Goal: Task Accomplishment & Management: Use online tool/utility

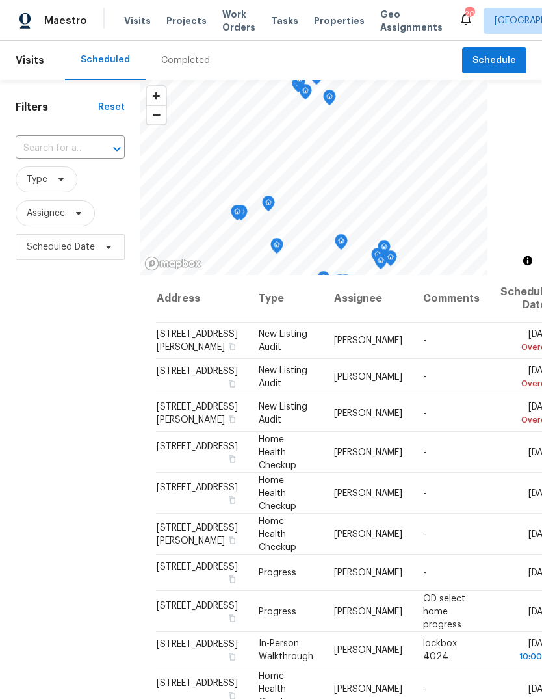
click at [334, 25] on span "Properties" at bounding box center [339, 20] width 51 height 13
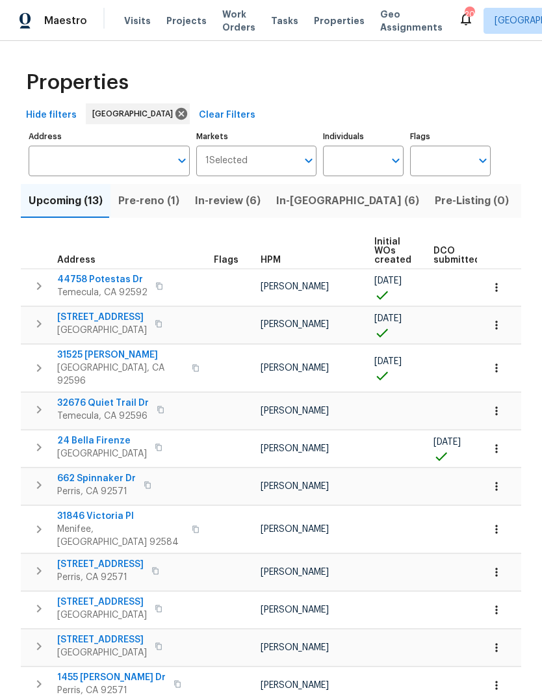
click at [340, 166] on input "Individuals" at bounding box center [353, 161] width 61 height 31
type input "jeff"
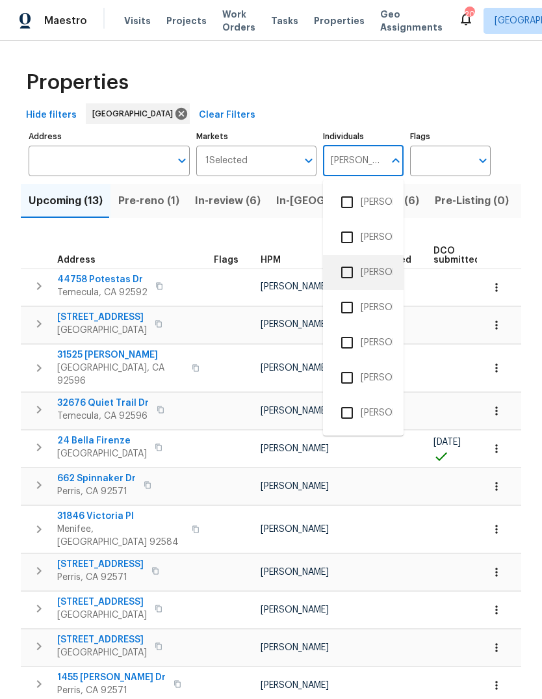
click at [377, 264] on li "[PERSON_NAME]" at bounding box center [364, 272] width 60 height 27
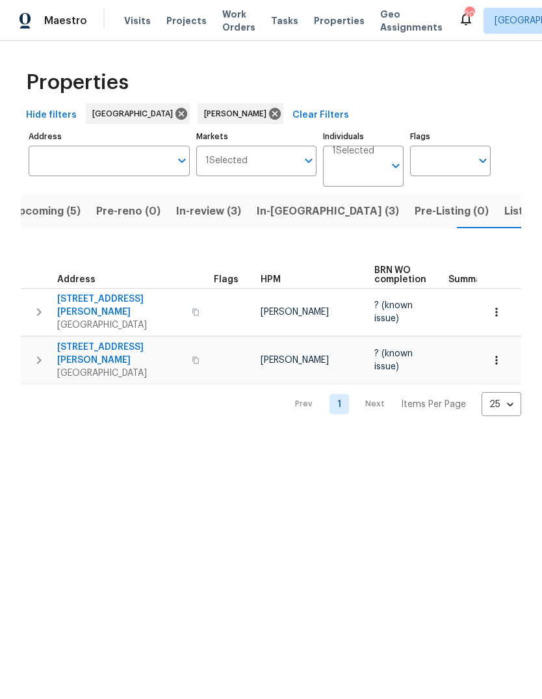
click at [505, 219] on span "Listed (1)" at bounding box center [528, 211] width 47 height 18
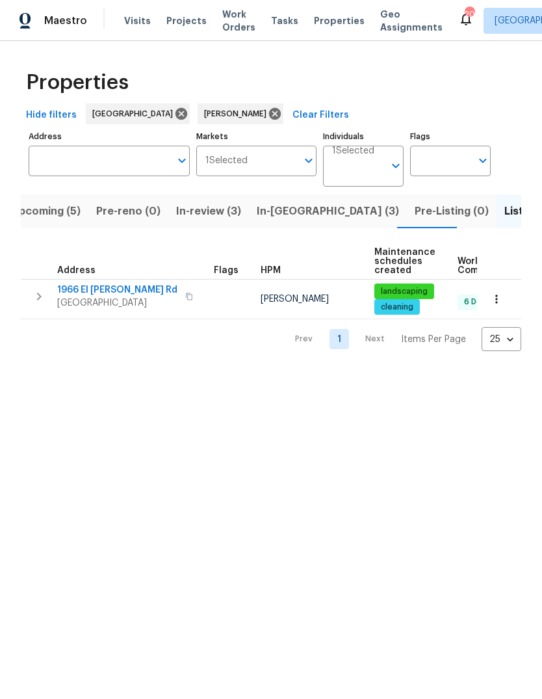
click at [295, 217] on span "In-reno (3)" at bounding box center [328, 211] width 142 height 18
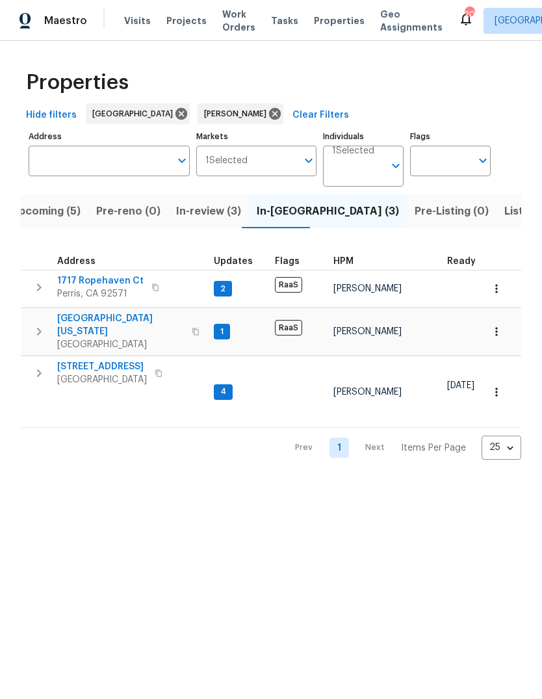
click at [187, 21] on span "Projects" at bounding box center [187, 20] width 40 height 13
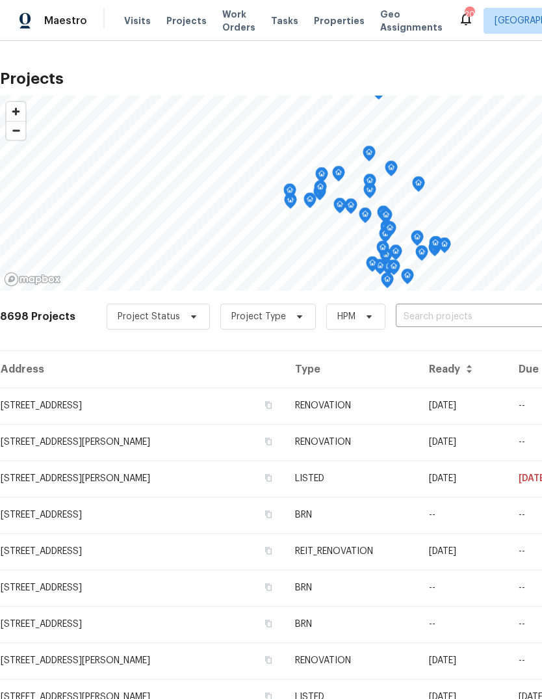
click at [421, 312] on input "text" at bounding box center [470, 317] width 149 height 20
type input "1717"
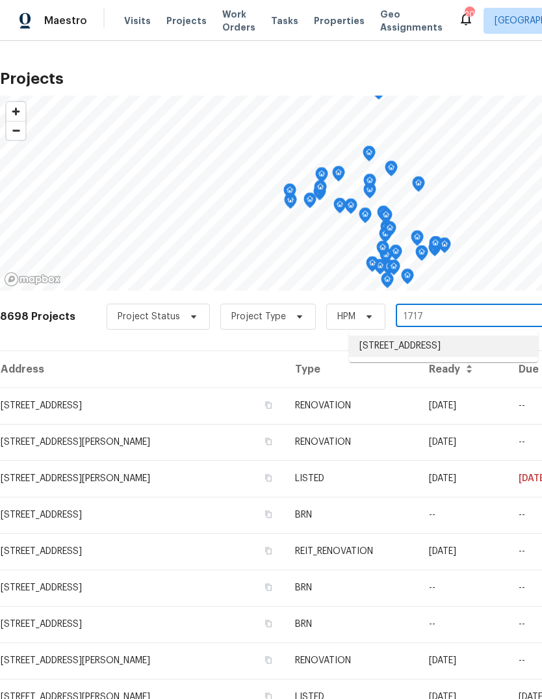
click at [467, 338] on li "[STREET_ADDRESS]" at bounding box center [443, 346] width 189 height 21
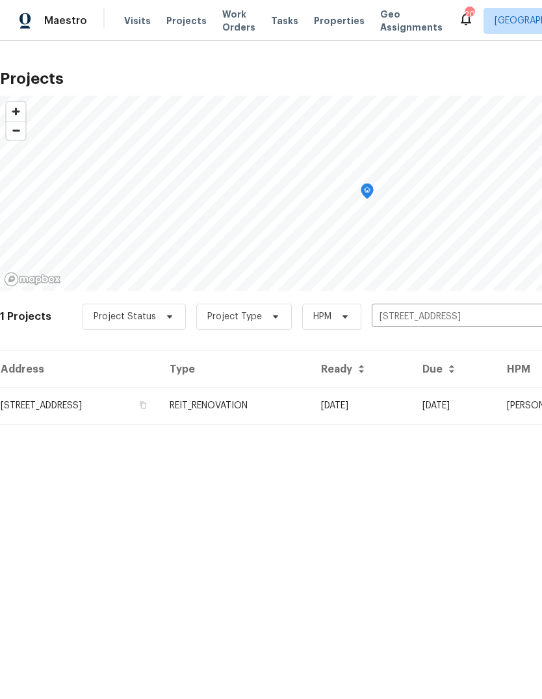
click at [311, 412] on td "REIT_RENOVATION" at bounding box center [235, 406] width 152 height 36
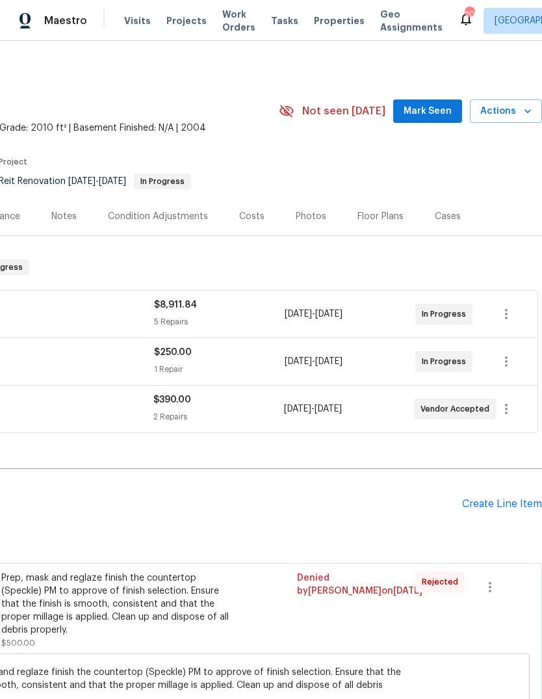
scroll to position [0, 193]
click at [507, 364] on icon "button" at bounding box center [507, 362] width 16 height 16
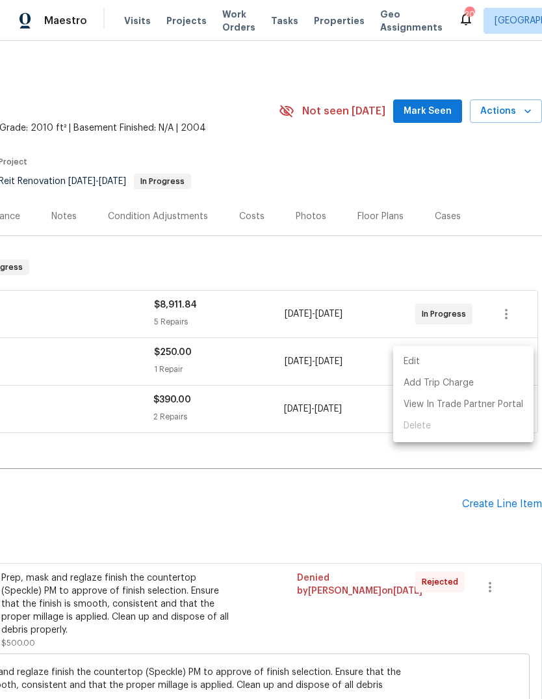
click at [420, 364] on li "Edit" at bounding box center [463, 361] width 140 height 21
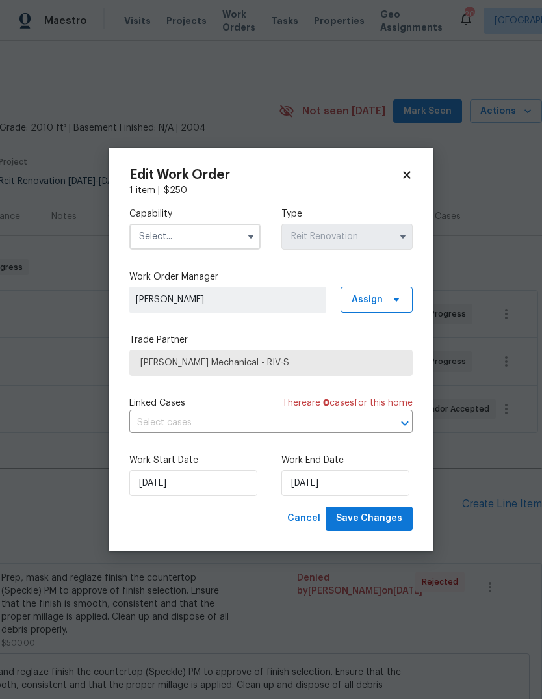
click at [412, 176] on icon at bounding box center [407, 175] width 12 height 12
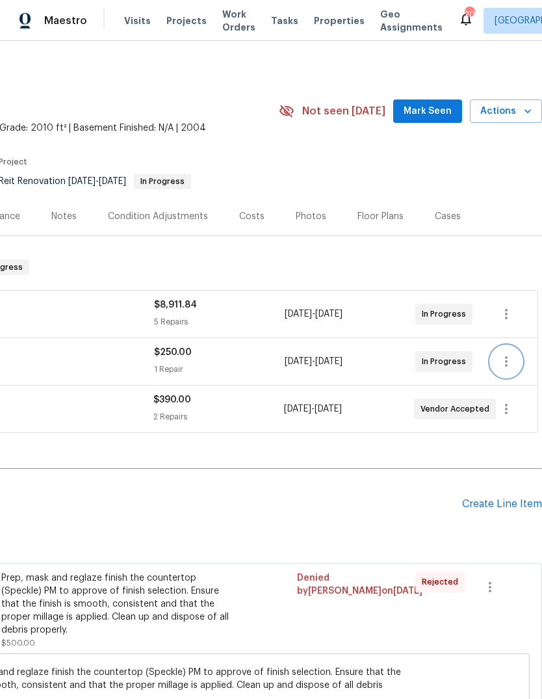
click at [509, 366] on icon "button" at bounding box center [507, 362] width 16 height 16
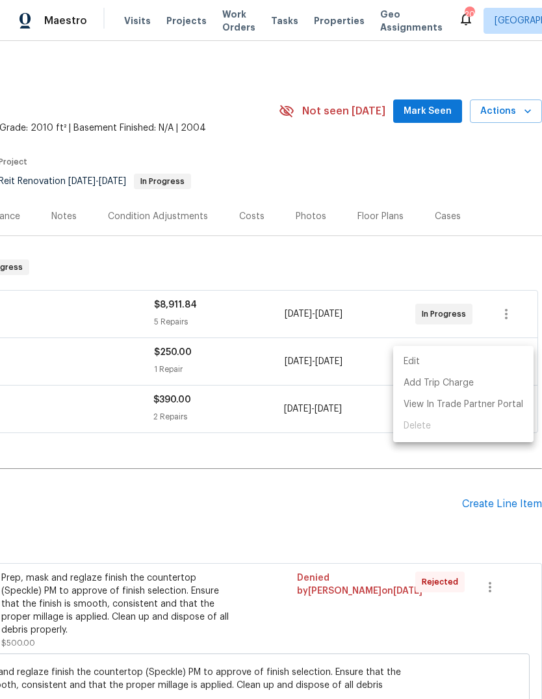
click at [425, 425] on ul "Edit Add Trip Charge View In Trade Partner Portal Delete" at bounding box center [463, 394] width 140 height 96
click at [376, 470] on div at bounding box center [271, 349] width 542 height 699
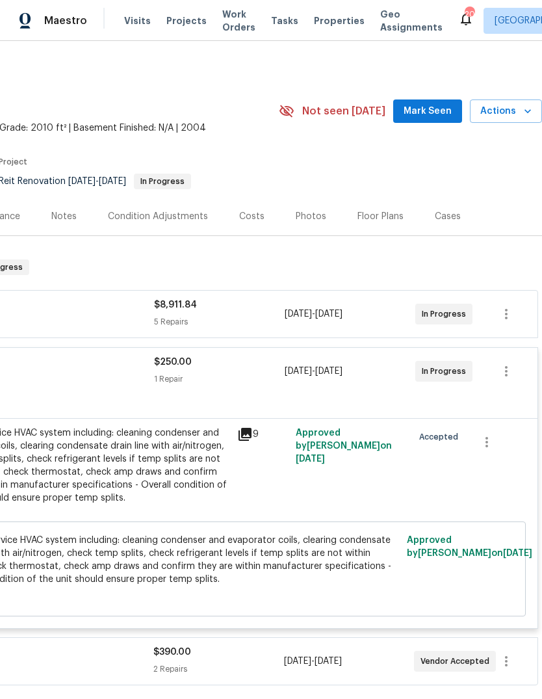
click at [167, 502] on div "General Service HVAC system including: cleaning condenser and evaporator coils,…" at bounding box center [87, 466] width 285 height 78
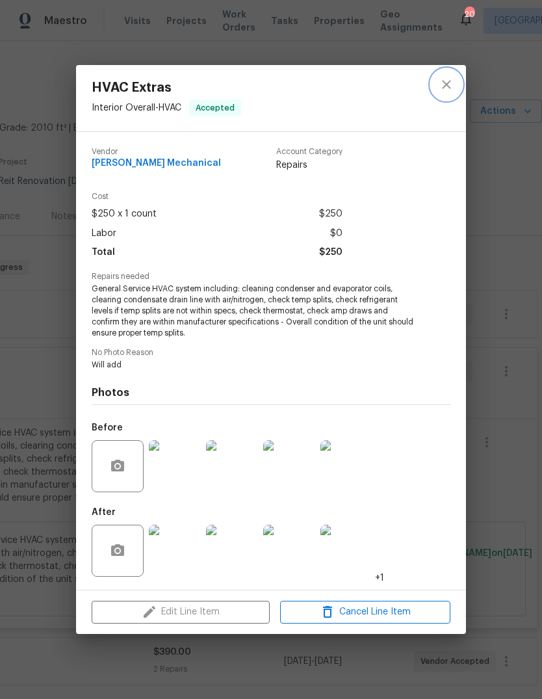
click at [450, 90] on icon "close" at bounding box center [447, 85] width 16 height 16
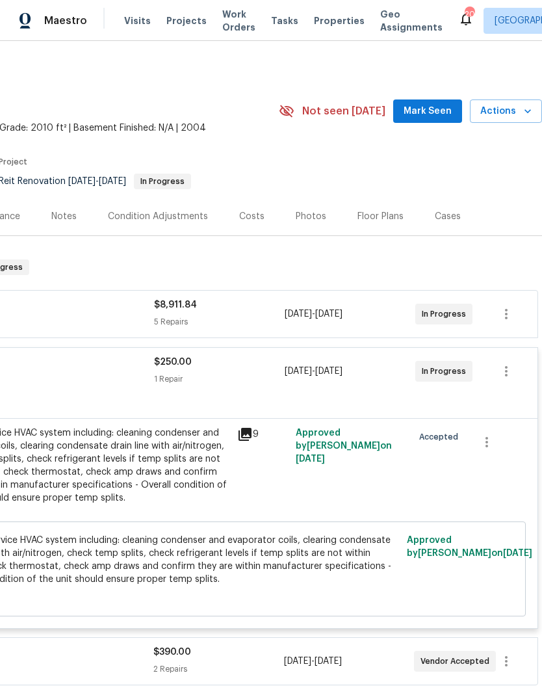
click at [175, 511] on div "General Service HVAC system including: cleaning condenser and evaporator coils,…" at bounding box center [87, 472] width 285 height 91
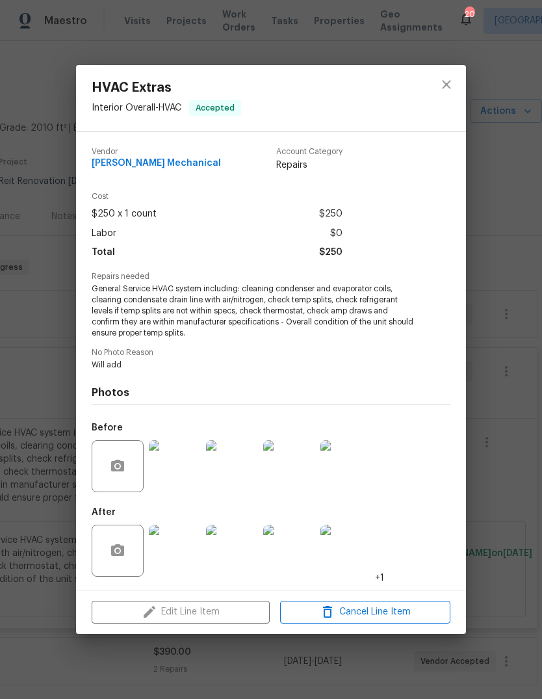
click at [230, 616] on div "Edit Line Item Cancel Line Item" at bounding box center [271, 613] width 390 height 44
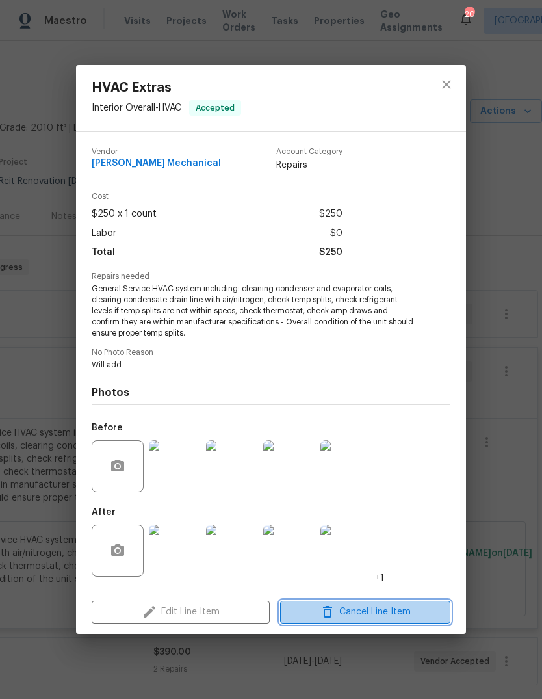
click at [390, 617] on span "Cancel Line Item" at bounding box center [365, 612] width 163 height 16
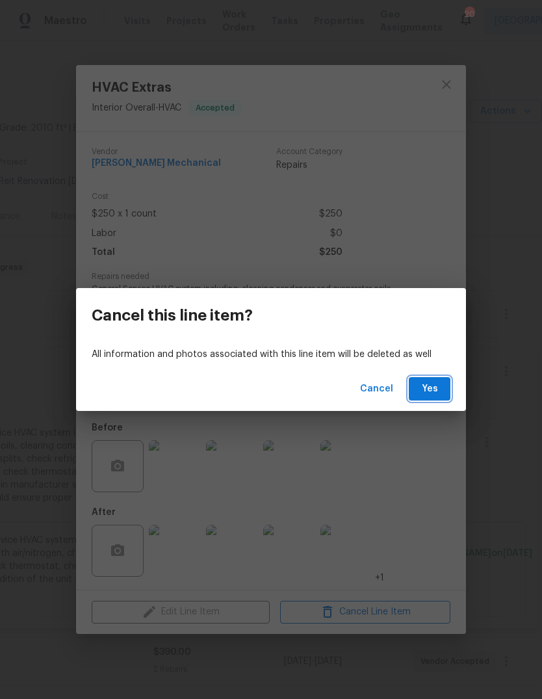
click at [439, 383] on span "Yes" at bounding box center [430, 389] width 21 height 16
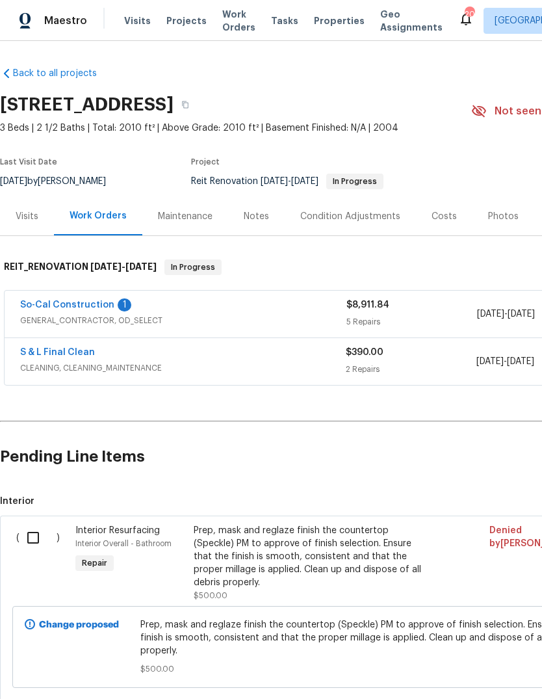
scroll to position [0, 0]
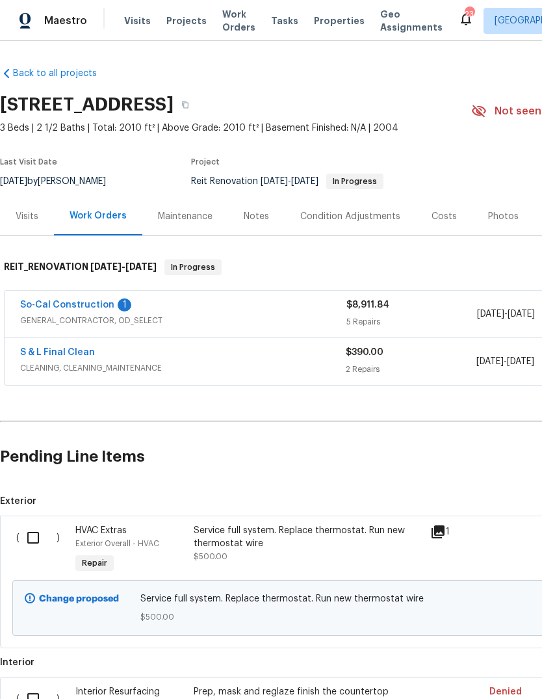
click at [36, 540] on input "checkbox" at bounding box center [38, 537] width 37 height 27
checkbox input "true"
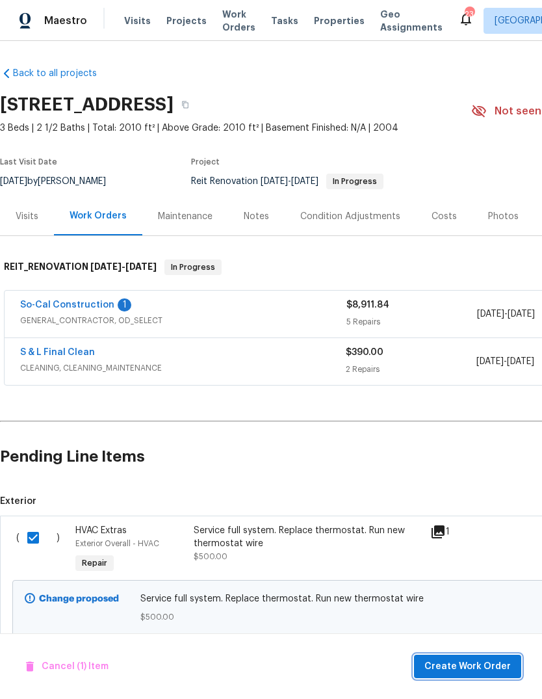
click at [496, 668] on span "Create Work Order" at bounding box center [468, 667] width 87 height 16
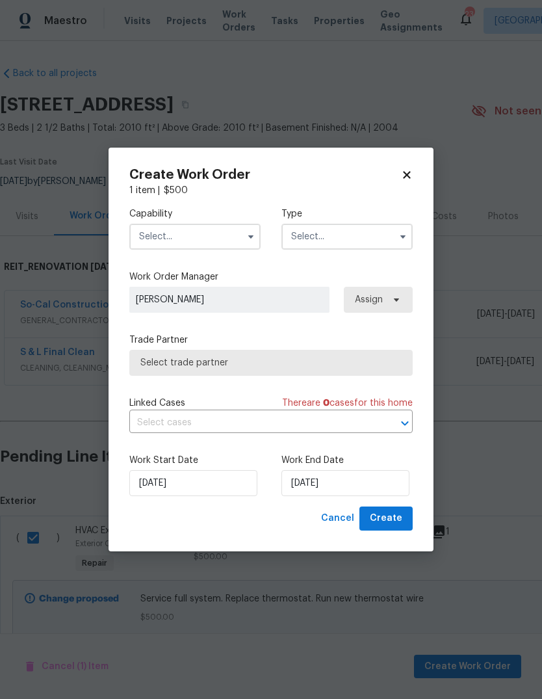
click at [200, 234] on input "text" at bounding box center [194, 237] width 131 height 26
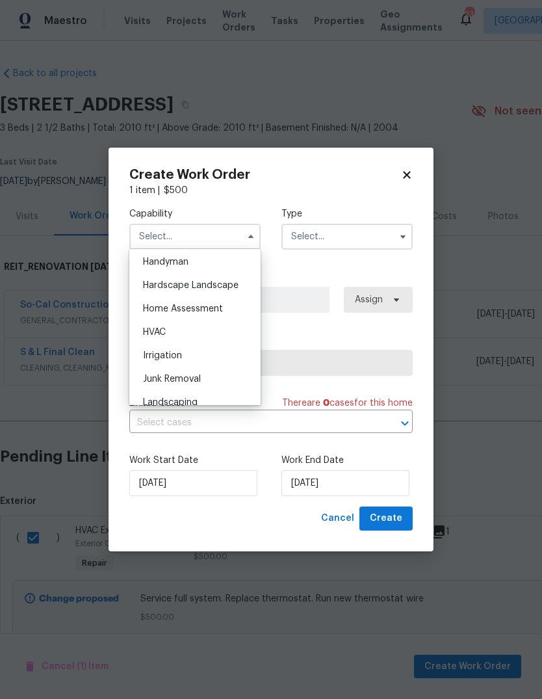
scroll to position [719, 0]
click at [171, 333] on div "HVAC" at bounding box center [195, 330] width 125 height 23
type input "HVAC"
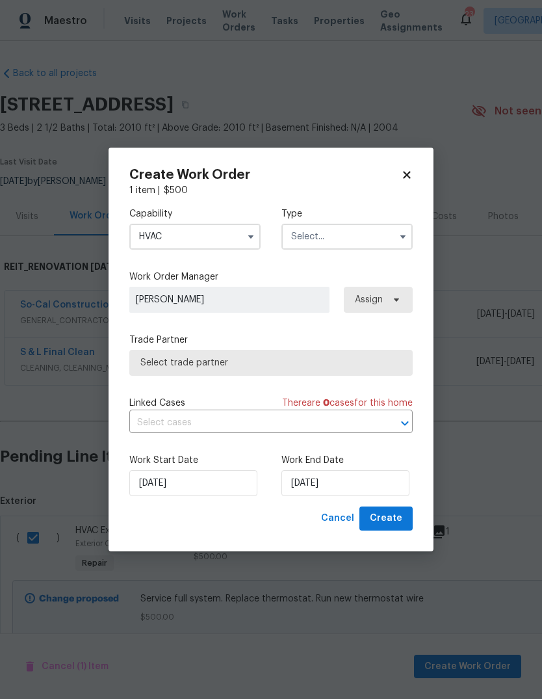
click at [342, 245] on input "text" at bounding box center [347, 237] width 131 height 26
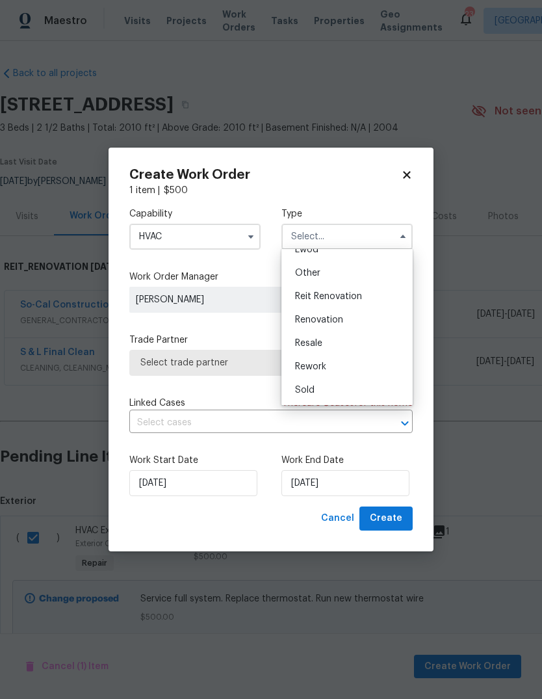
scroll to position [155, 0]
click at [333, 298] on span "Reit Renovation" at bounding box center [328, 296] width 67 height 9
type input "Reit Renovation"
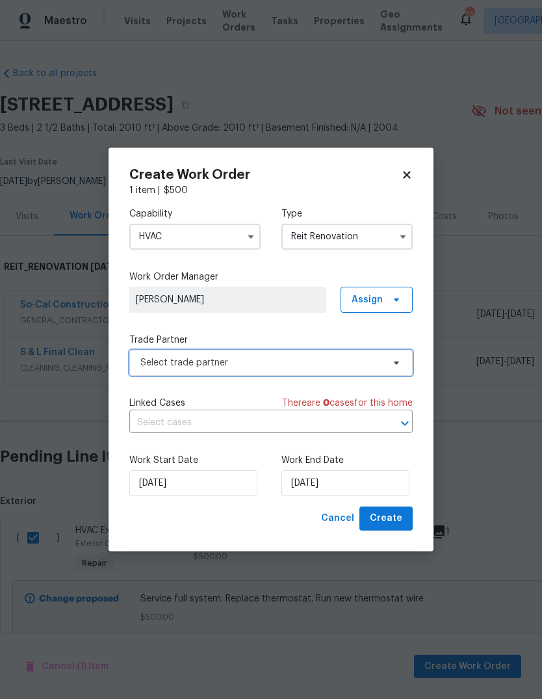
click at [229, 360] on span "Select trade partner" at bounding box center [261, 362] width 243 height 13
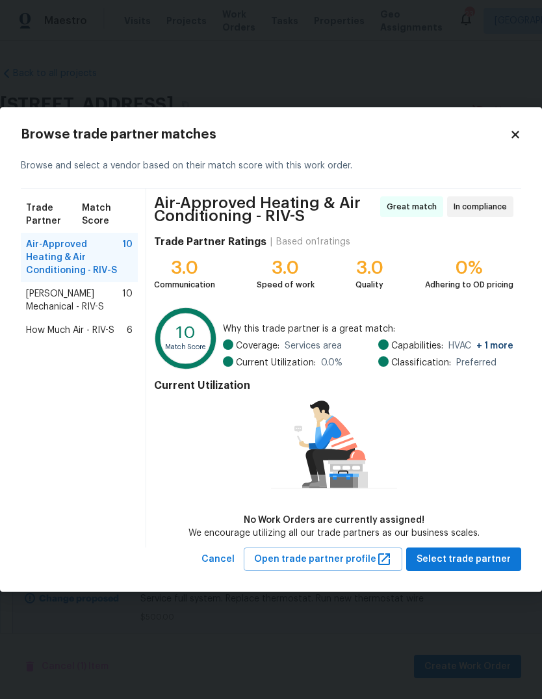
click at [99, 298] on span "[PERSON_NAME] Mechanical - RIV-S" at bounding box center [74, 300] width 96 height 26
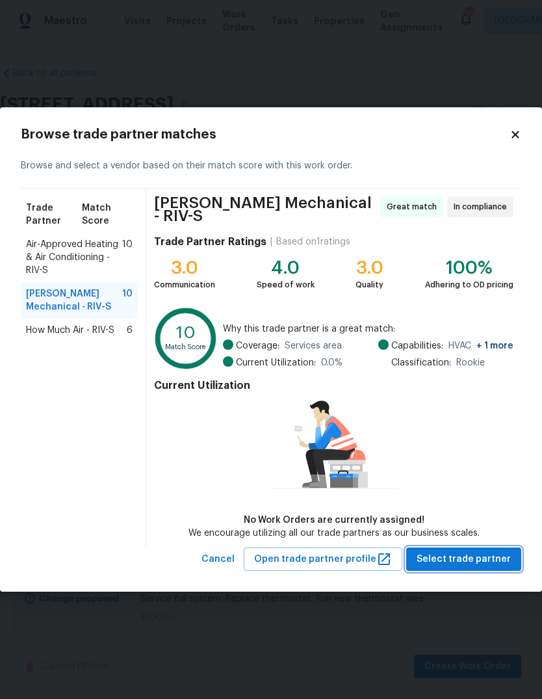
click at [486, 567] on button "Select trade partner" at bounding box center [463, 560] width 115 height 24
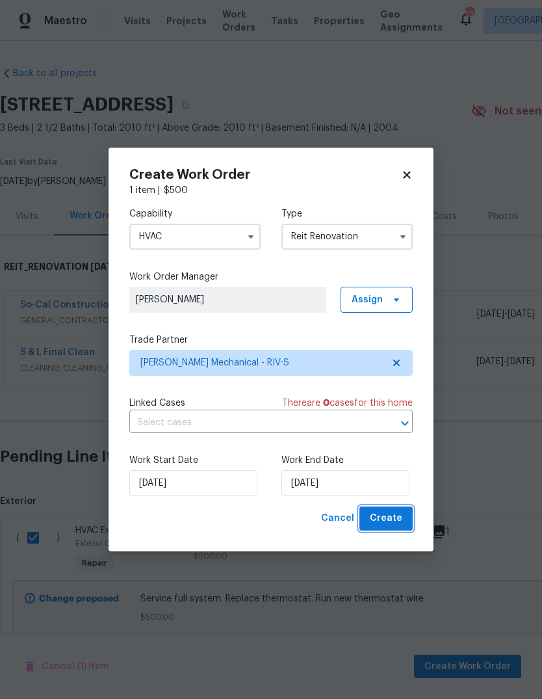
click at [394, 526] on span "Create" at bounding box center [386, 519] width 33 height 16
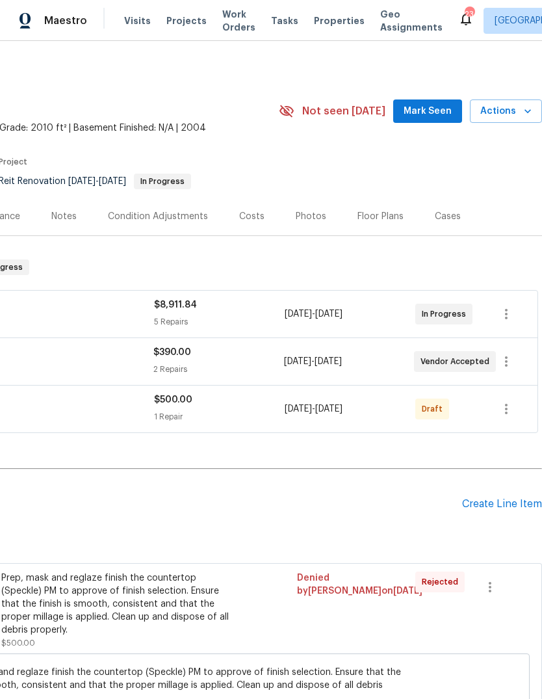
scroll to position [0, 193]
click at [509, 416] on icon "button" at bounding box center [507, 409] width 16 height 16
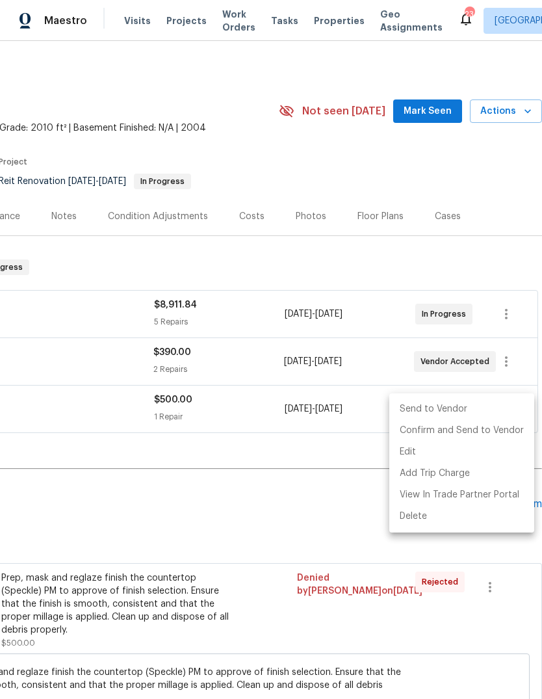
click at [441, 411] on li "Send to Vendor" at bounding box center [462, 409] width 145 height 21
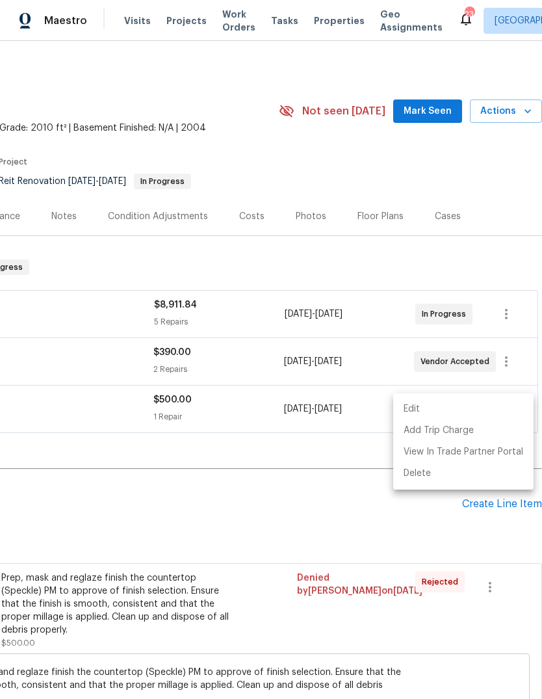
click at [325, 460] on div at bounding box center [271, 349] width 542 height 699
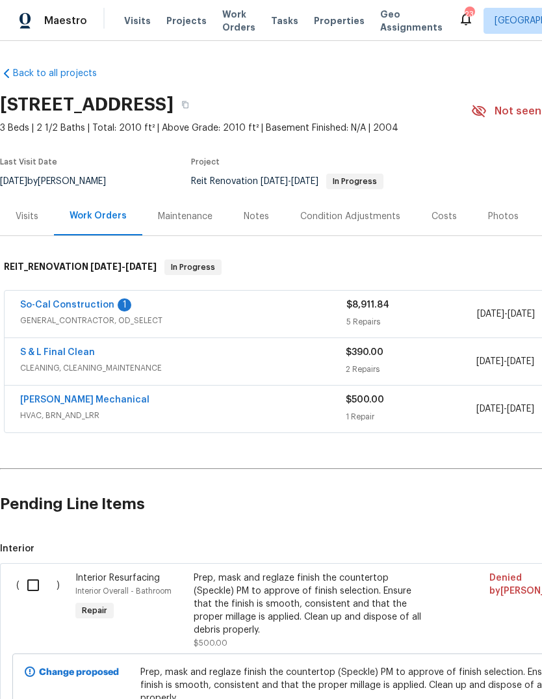
scroll to position [0, 0]
